Goal: Task Accomplishment & Management: Manage account settings

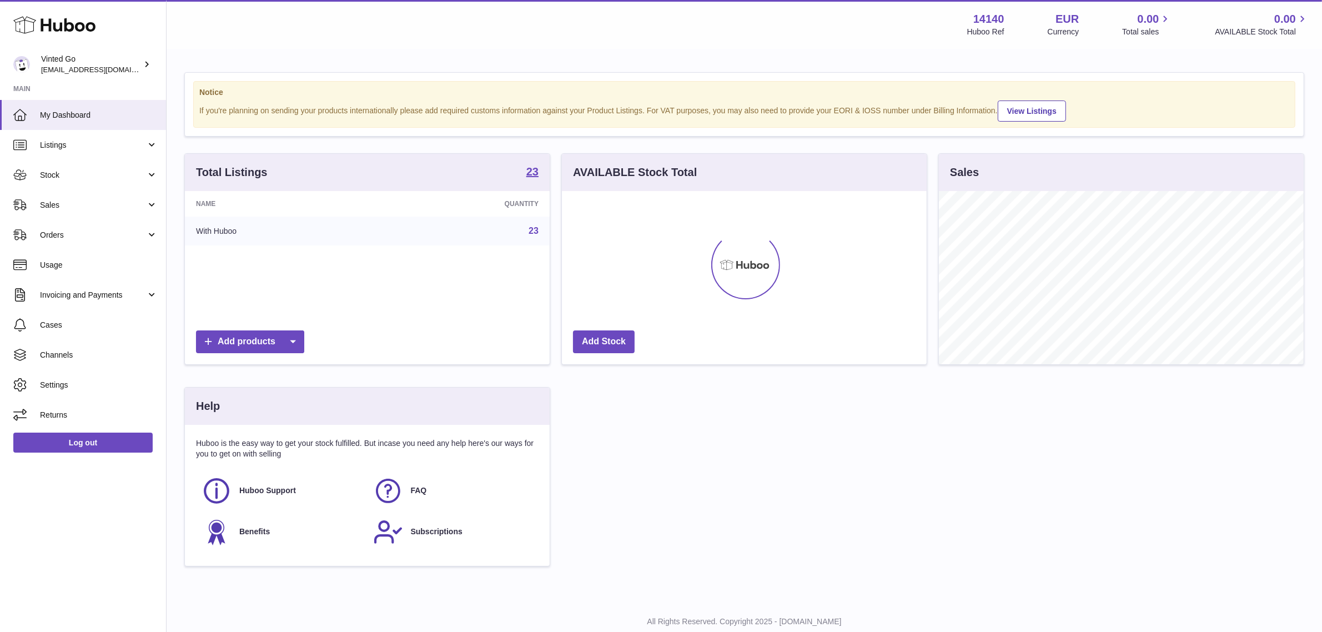
scroll to position [173, 365]
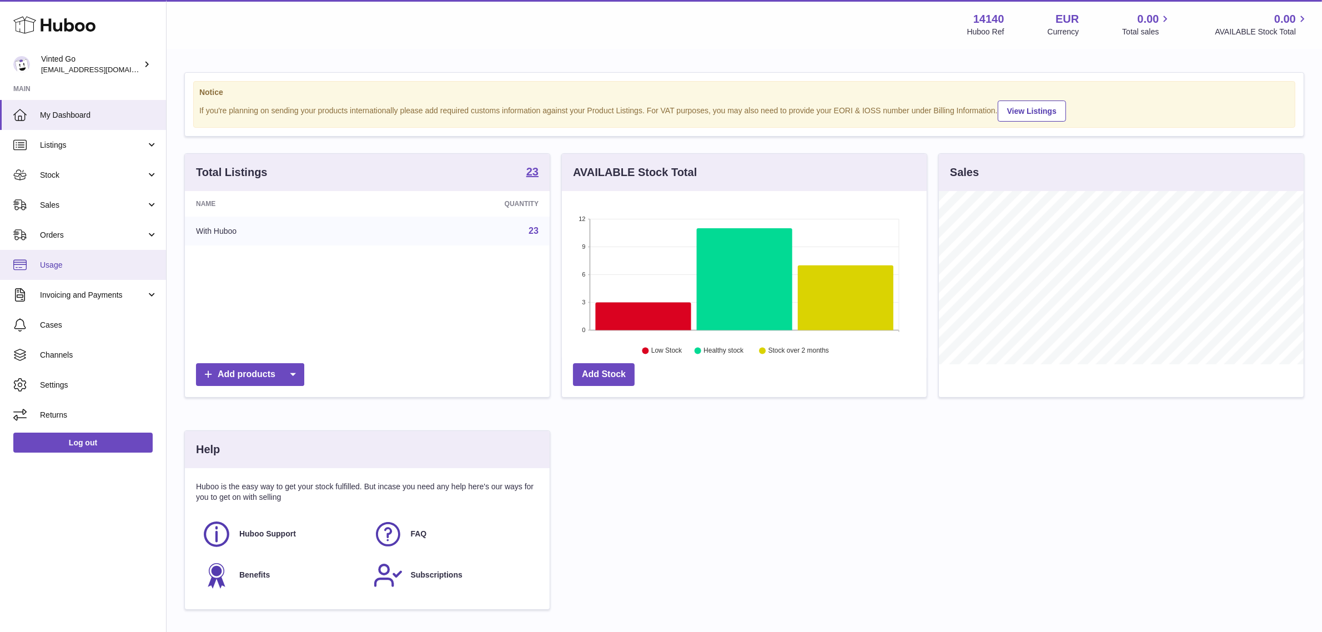
click at [81, 260] on span "Usage" at bounding box center [99, 265] width 118 height 11
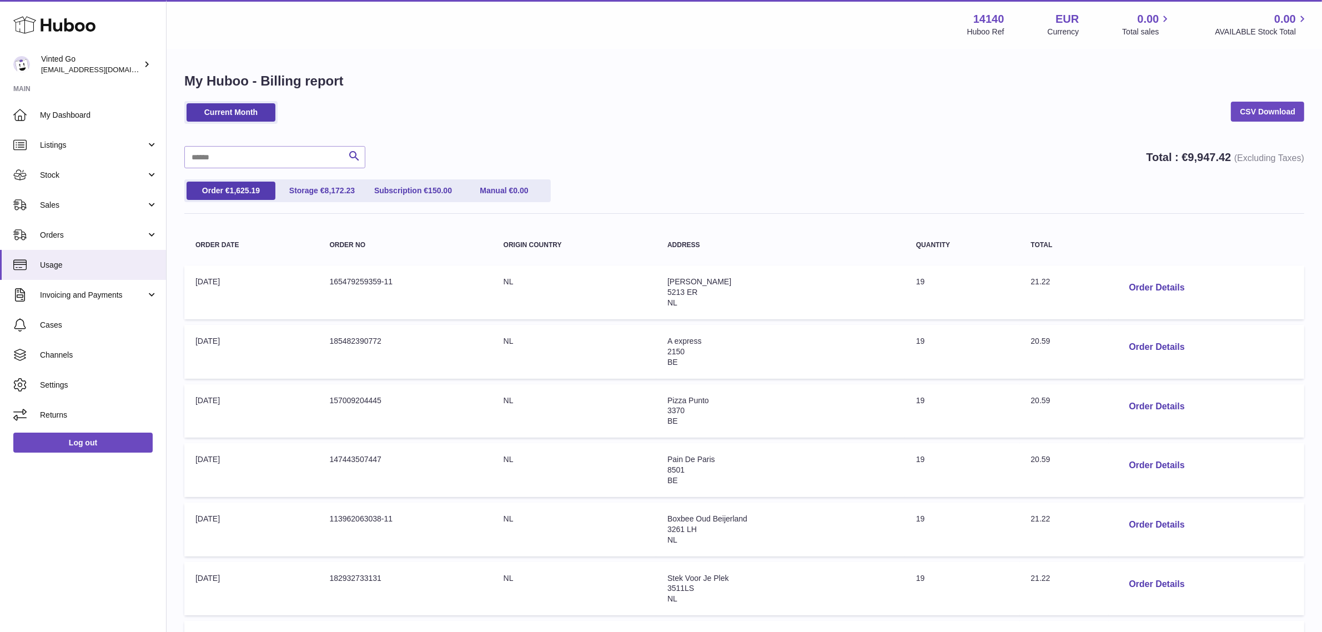
click at [635, 115] on div "Current Month CSV Download" at bounding box center [744, 118] width 1120 height 34
click at [734, 142] on div "Current Month CSV Download Search Total : € 9,947.42 (Excluding Taxes) Order € …" at bounding box center [744, 489] width 1120 height 777
